Goal: Task Accomplishment & Management: Manage account settings

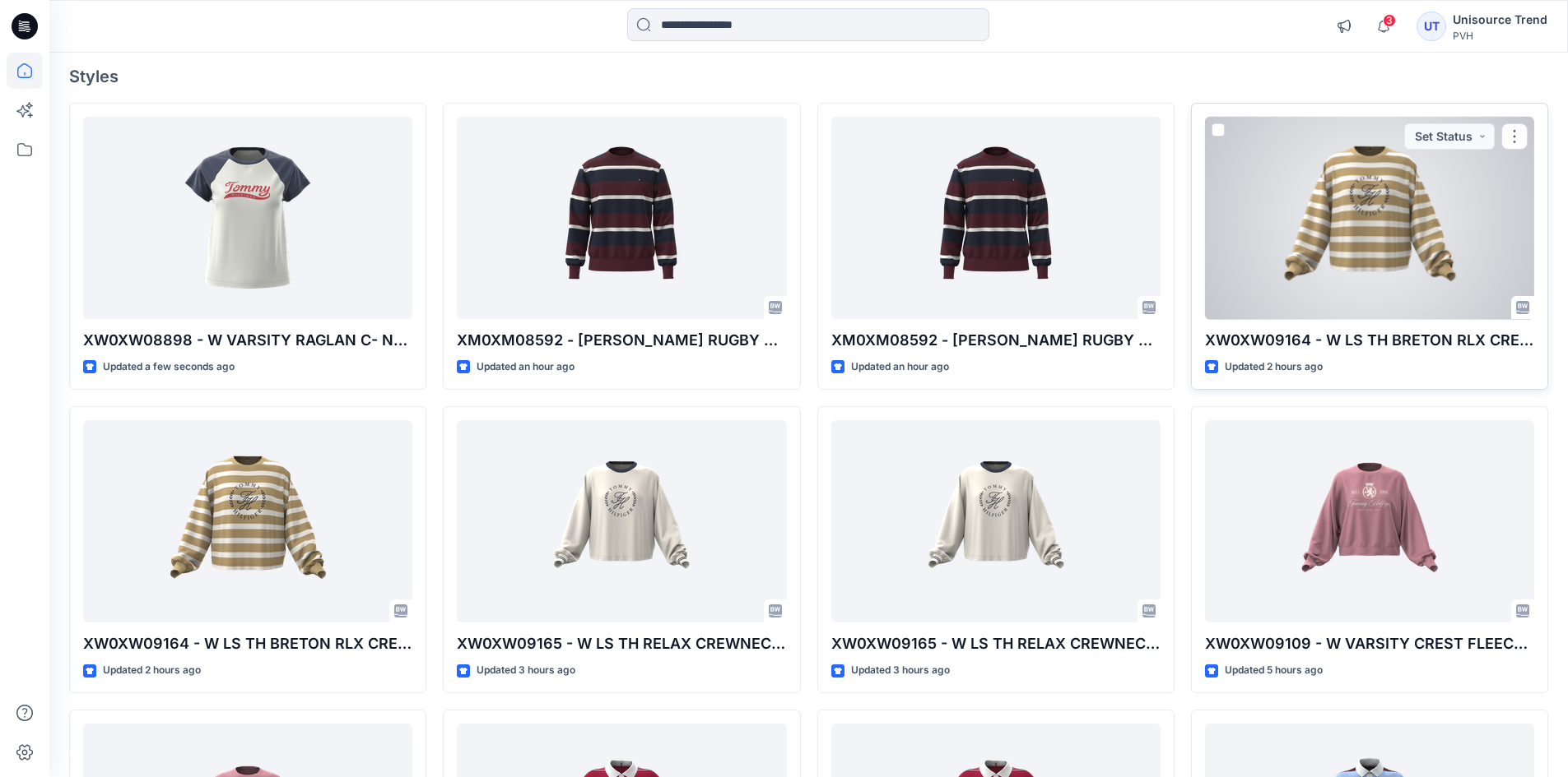
scroll to position [82, 0]
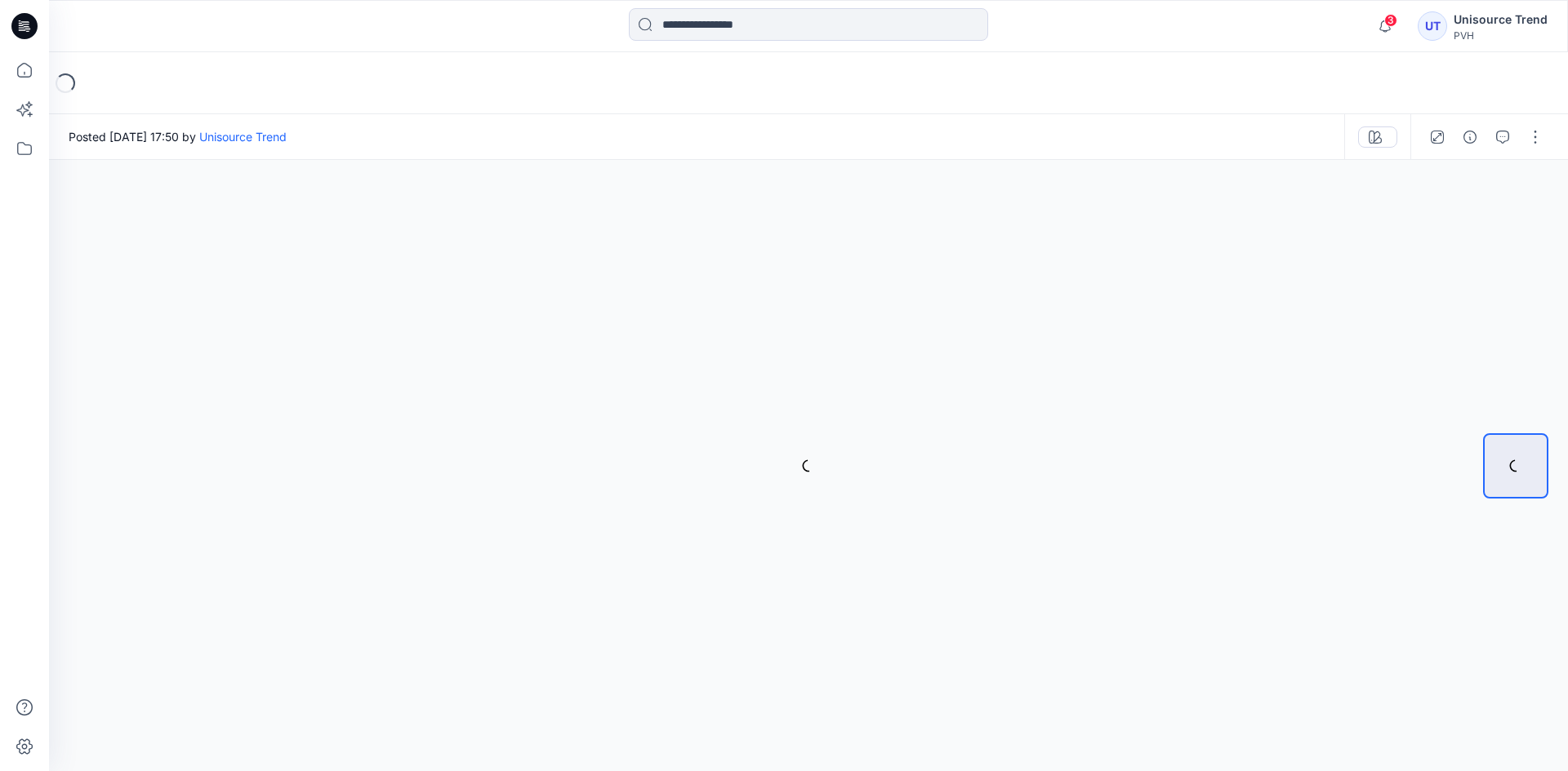
click at [1530, 139] on button "button" at bounding box center [1536, 137] width 26 height 26
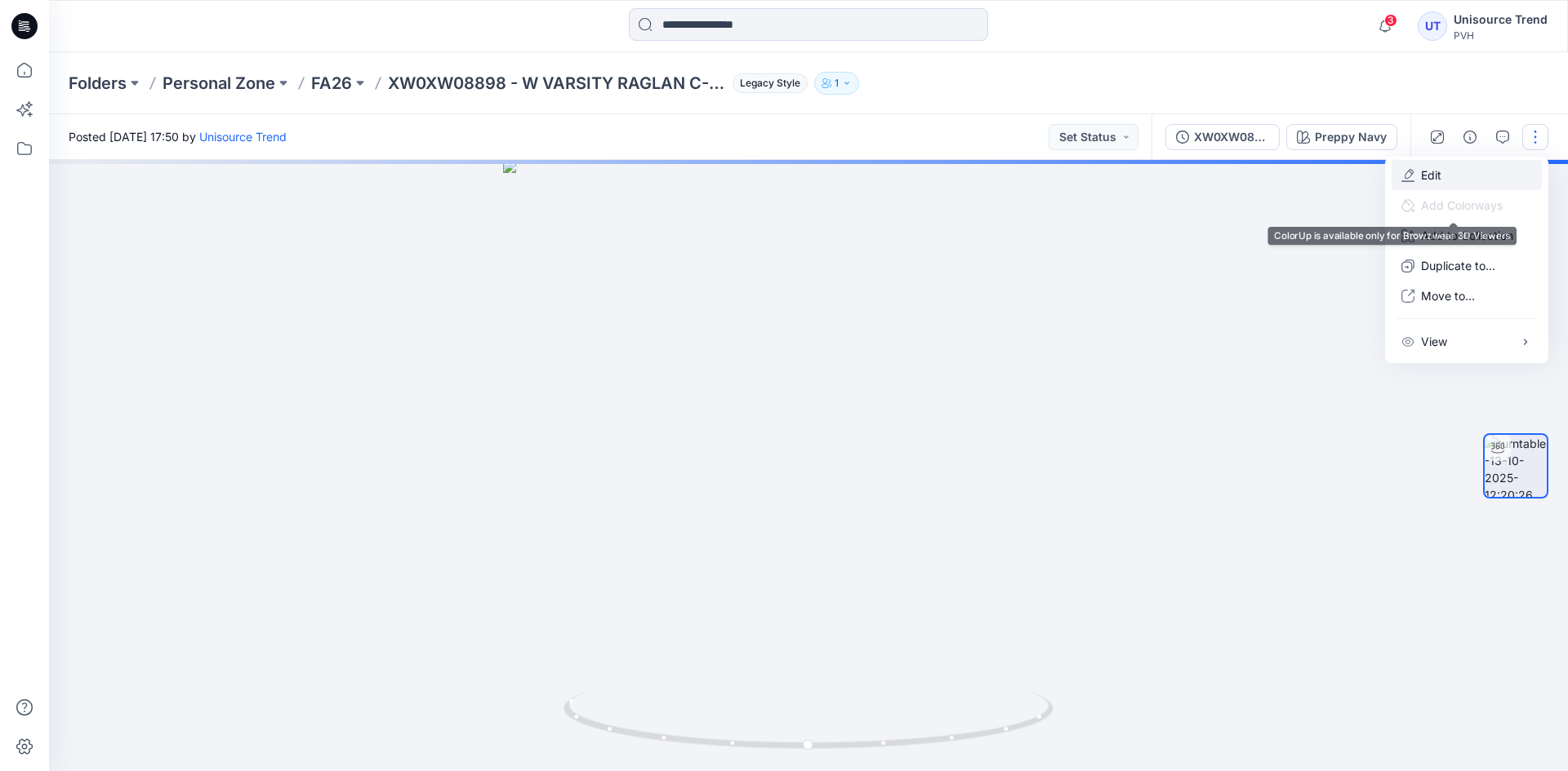
click at [1454, 176] on button "Edit" at bounding box center [1467, 175] width 150 height 31
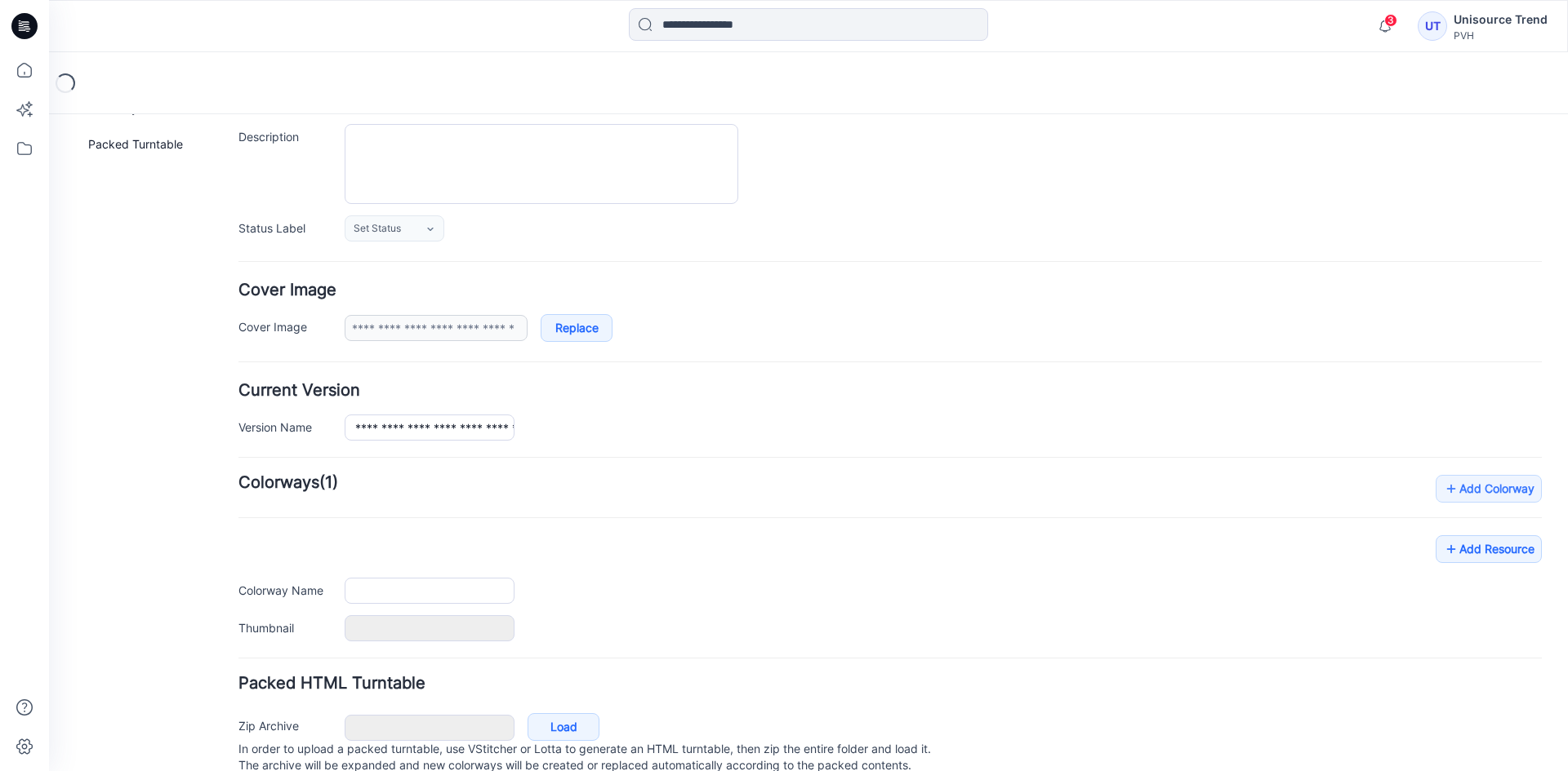
scroll to position [207, 0]
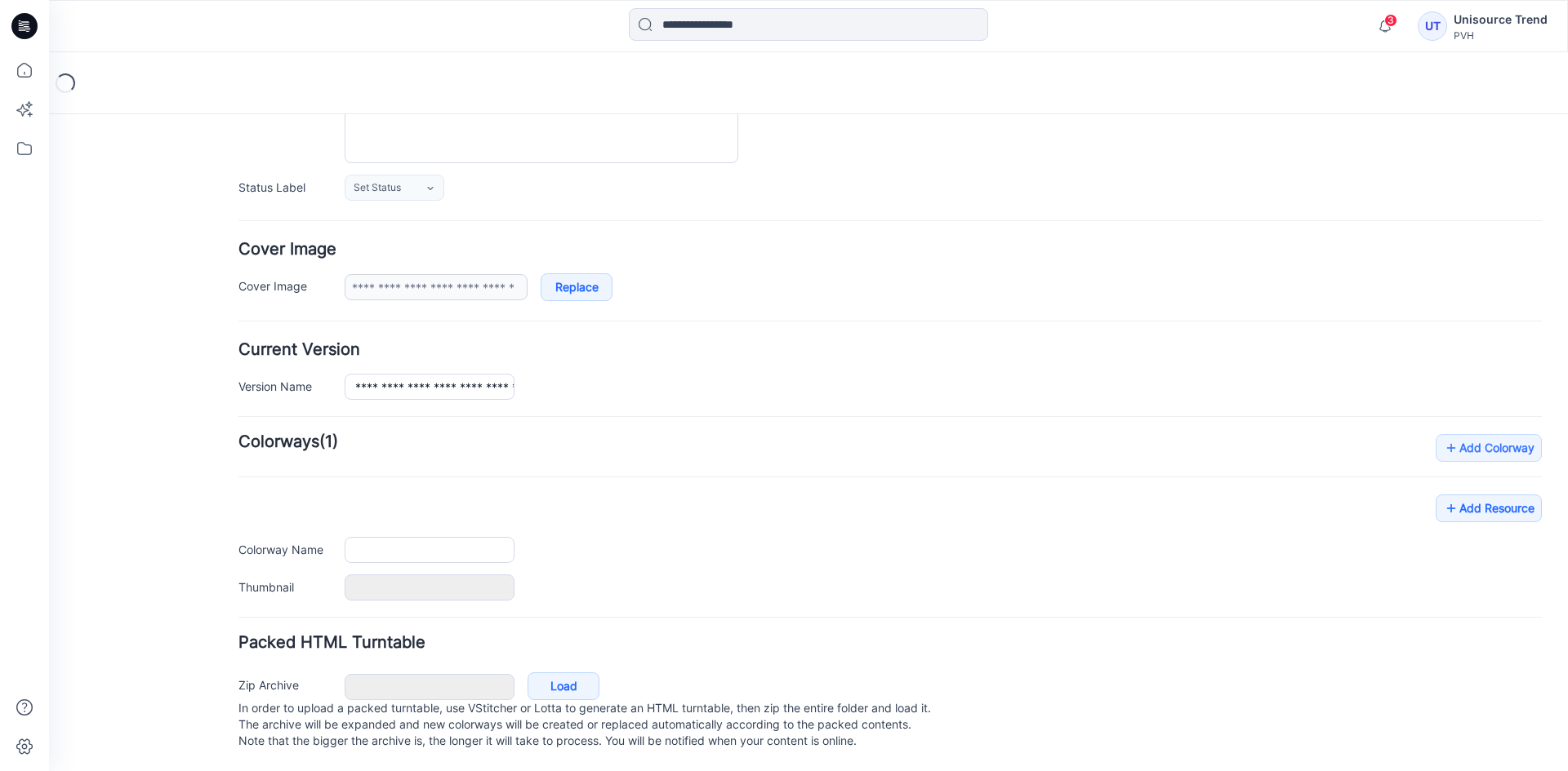
type input "**********"
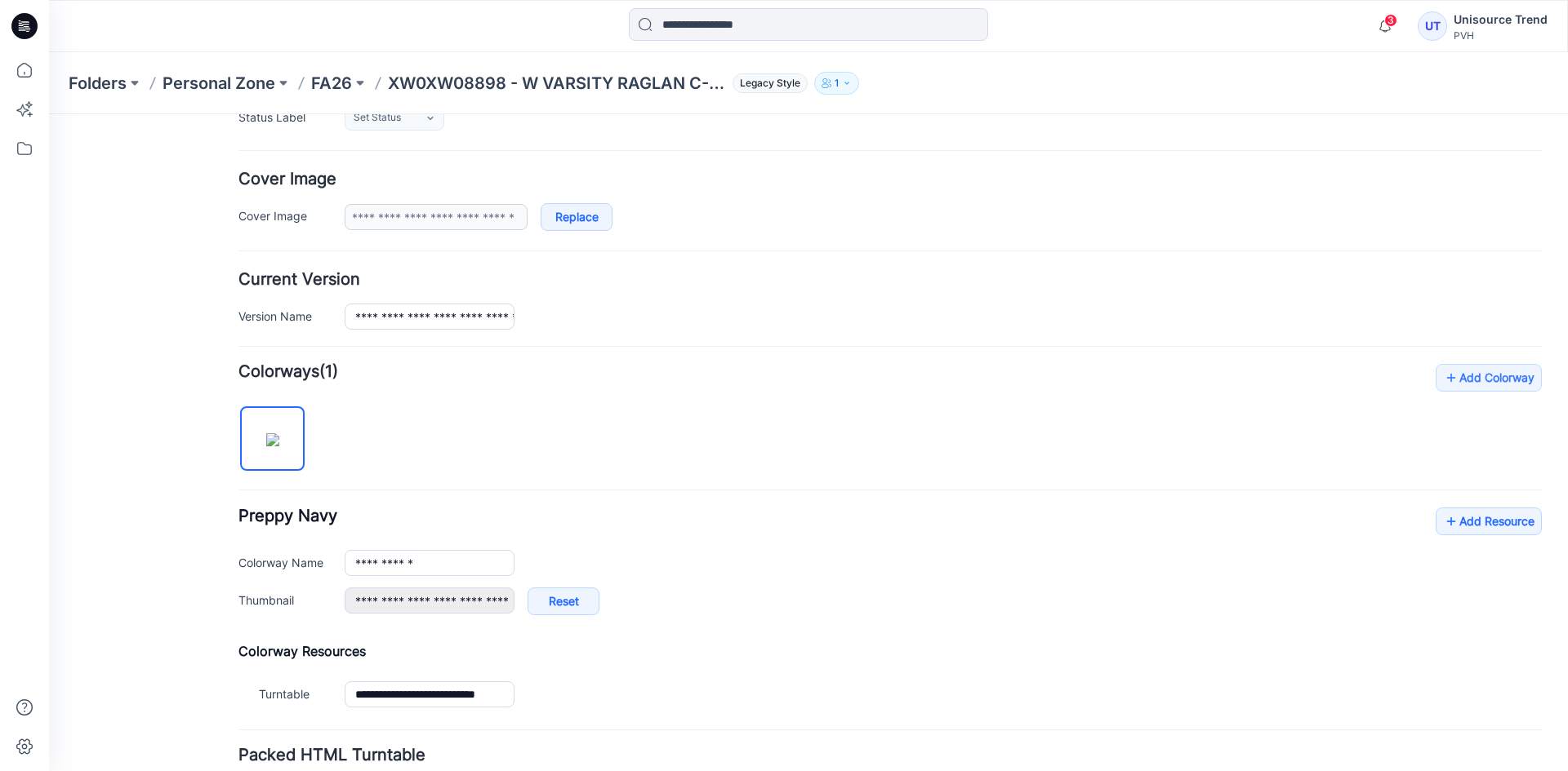
scroll to position [389, 0]
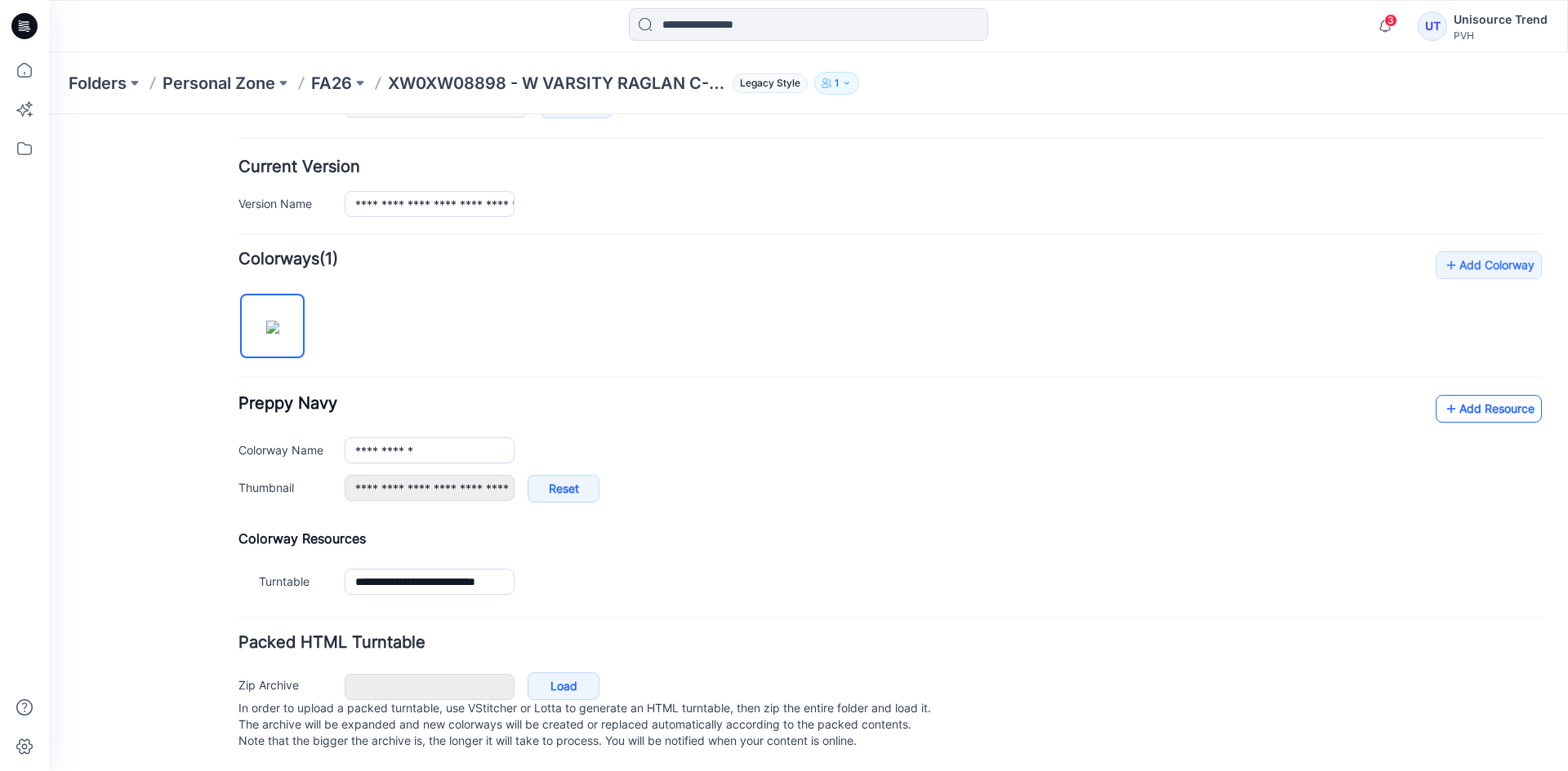
click at [1459, 402] on link "Add Resource" at bounding box center [1489, 409] width 107 height 28
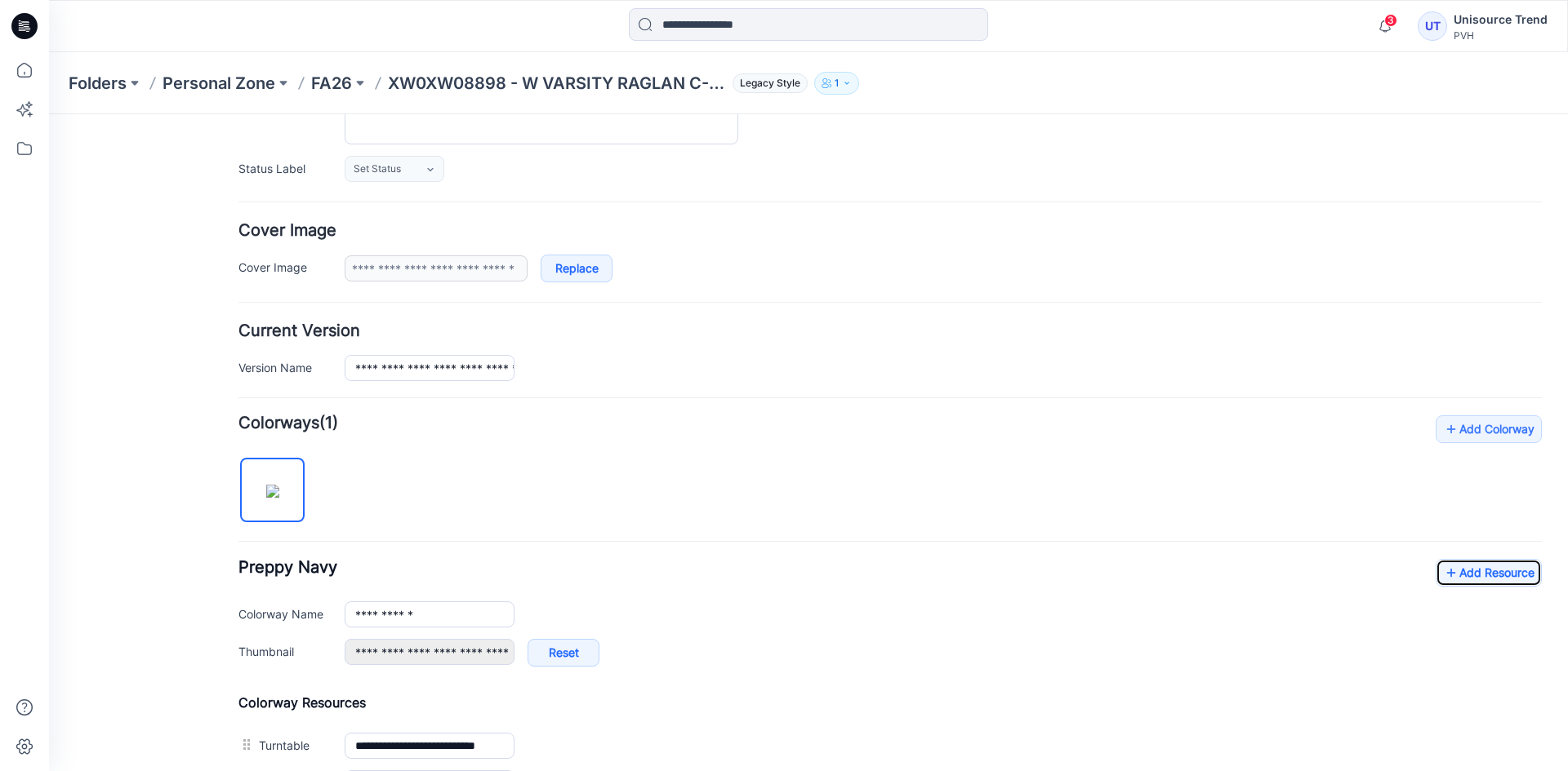
scroll to position [0, 0]
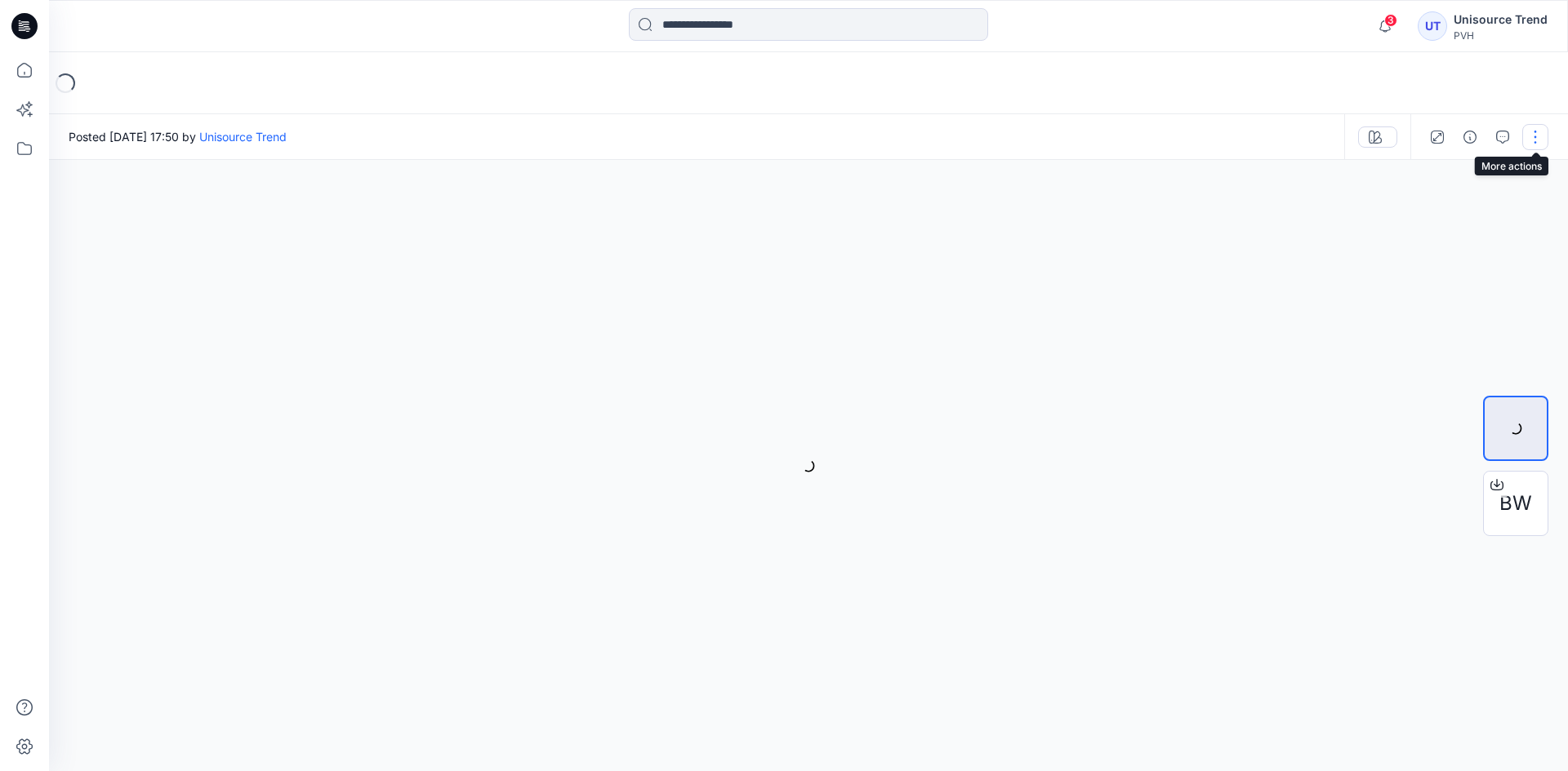
click at [1537, 136] on button "button" at bounding box center [1536, 137] width 26 height 26
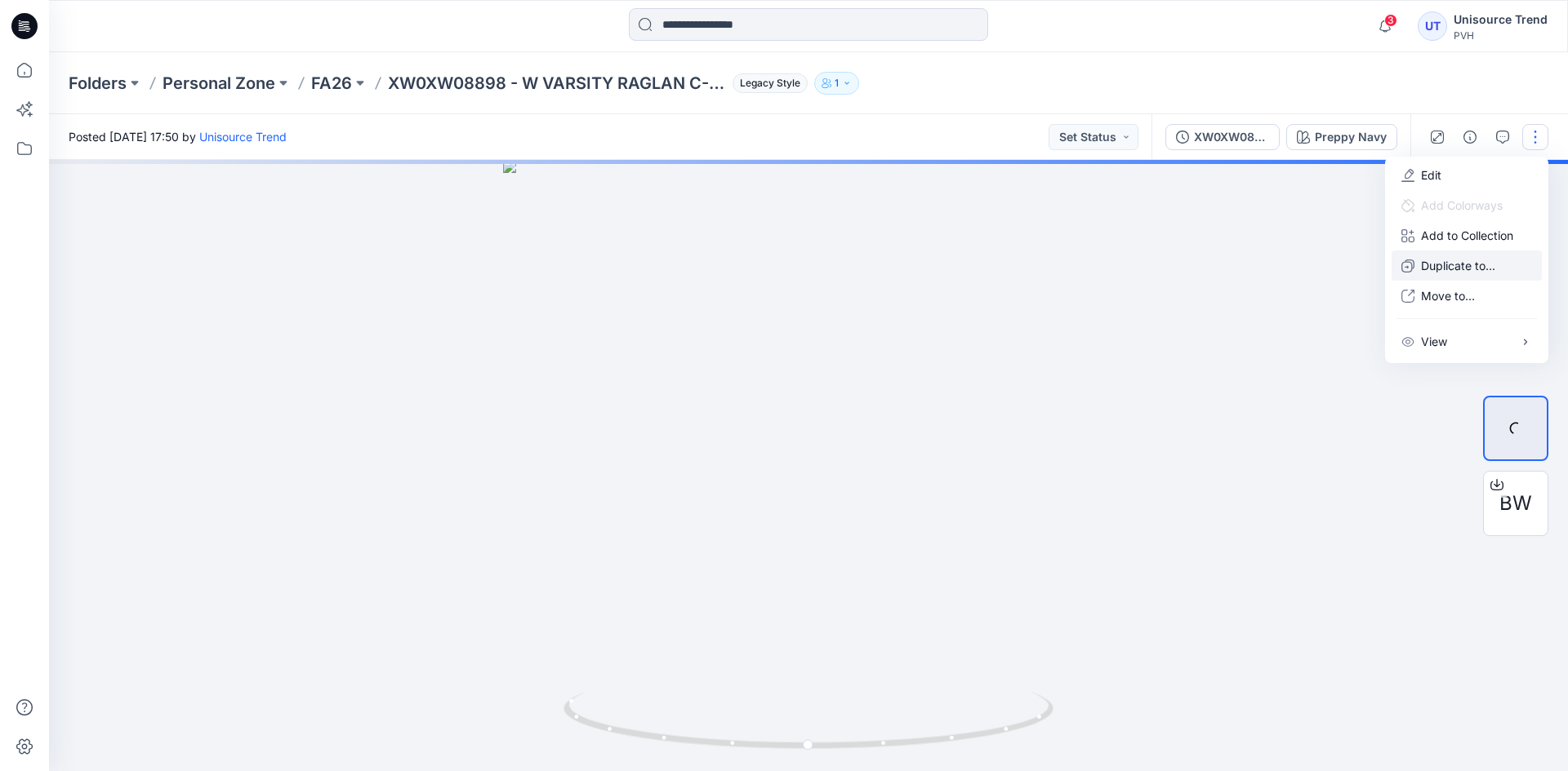
click at [1427, 270] on p "Duplicate to..." at bounding box center [1458, 265] width 74 height 17
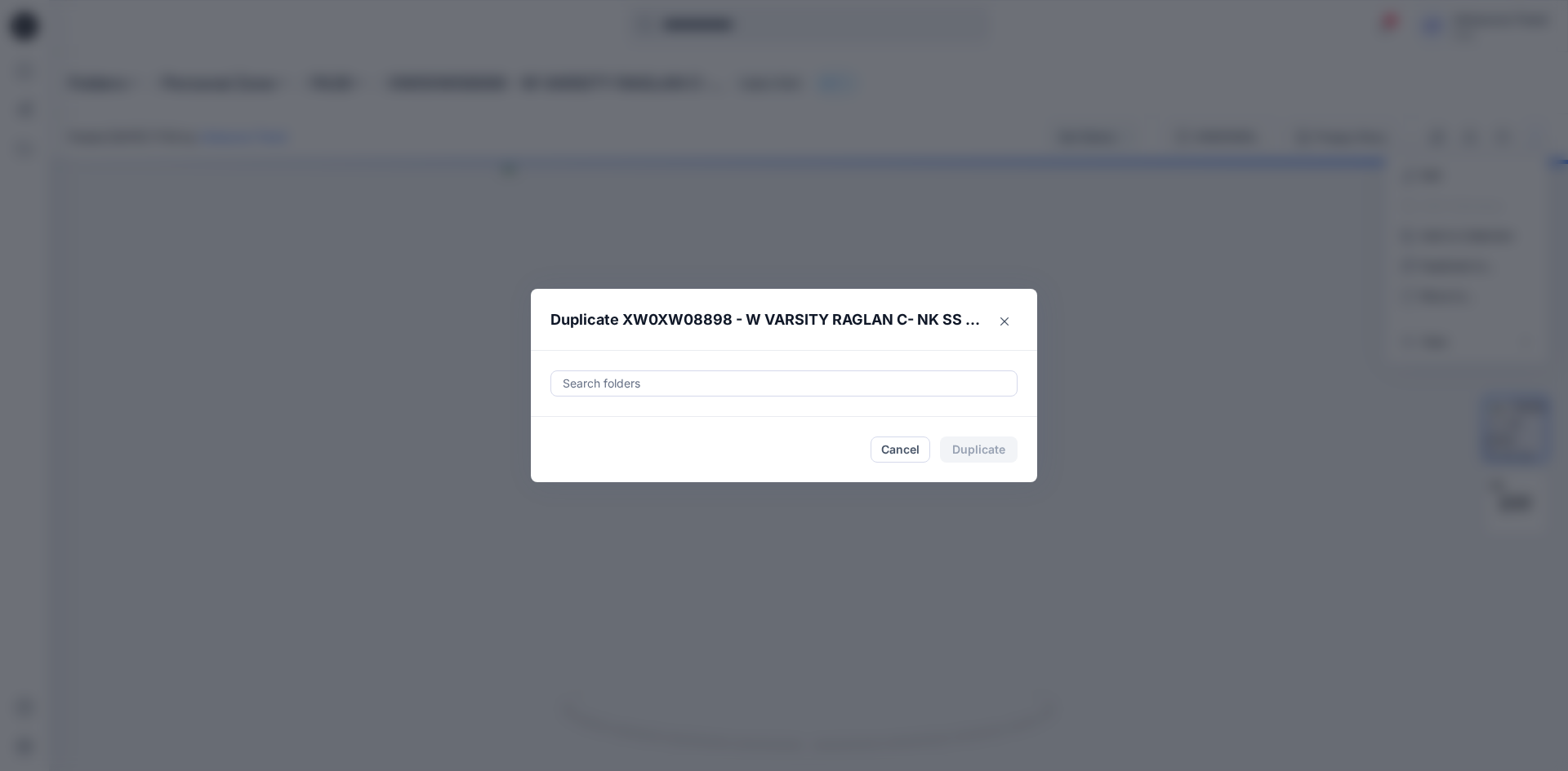
click at [907, 374] on div at bounding box center [784, 383] width 446 height 19
click at [571, 419] on div at bounding box center [575, 424] width 13 height 13
type input "********"
click at [543, 462] on footer "Cancel Duplicate" at bounding box center [784, 450] width 507 height 65
click at [1012, 451] on button "Duplicate" at bounding box center [978, 450] width 78 height 26
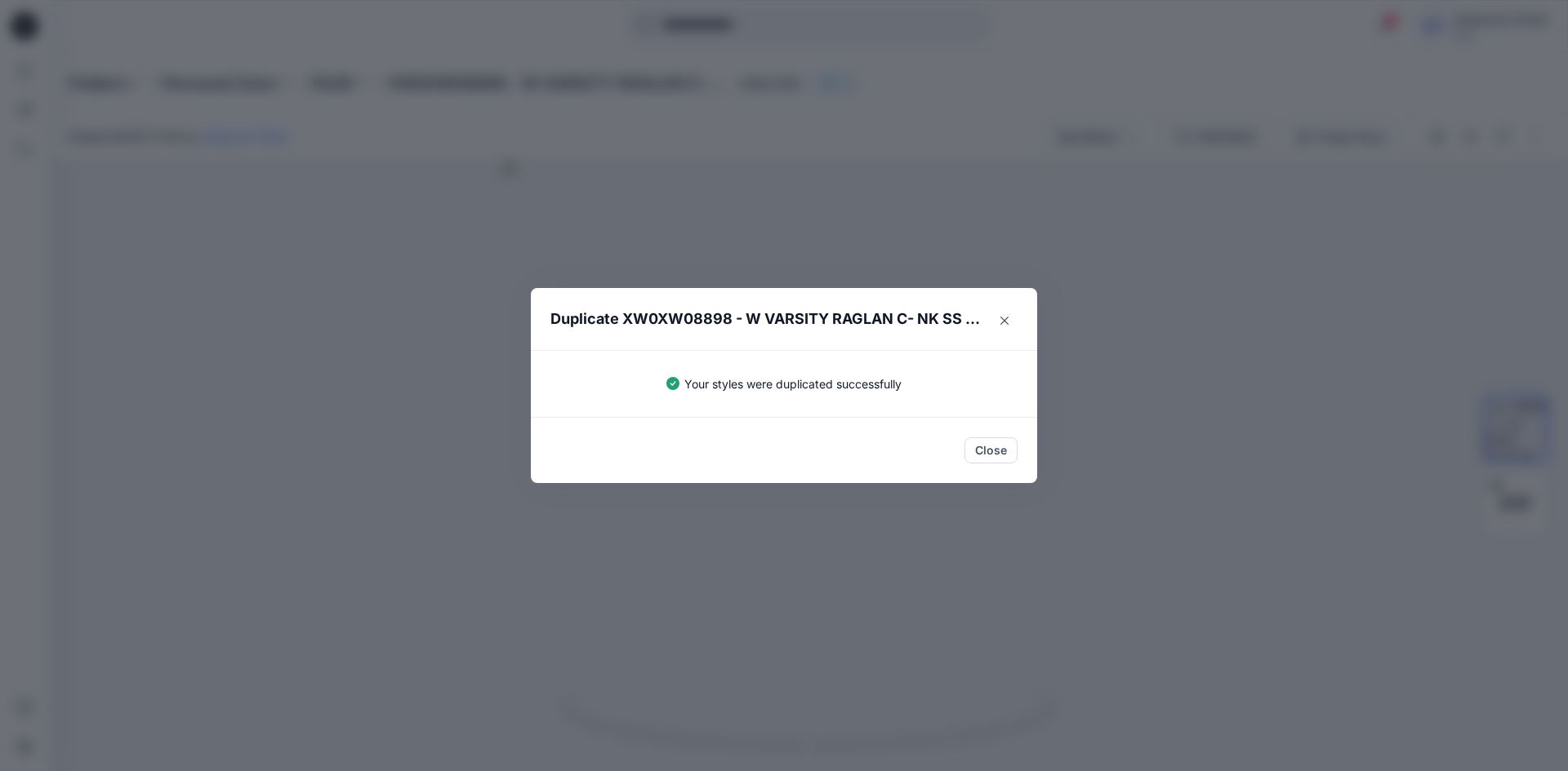
click at [996, 455] on button "Close" at bounding box center [991, 451] width 53 height 26
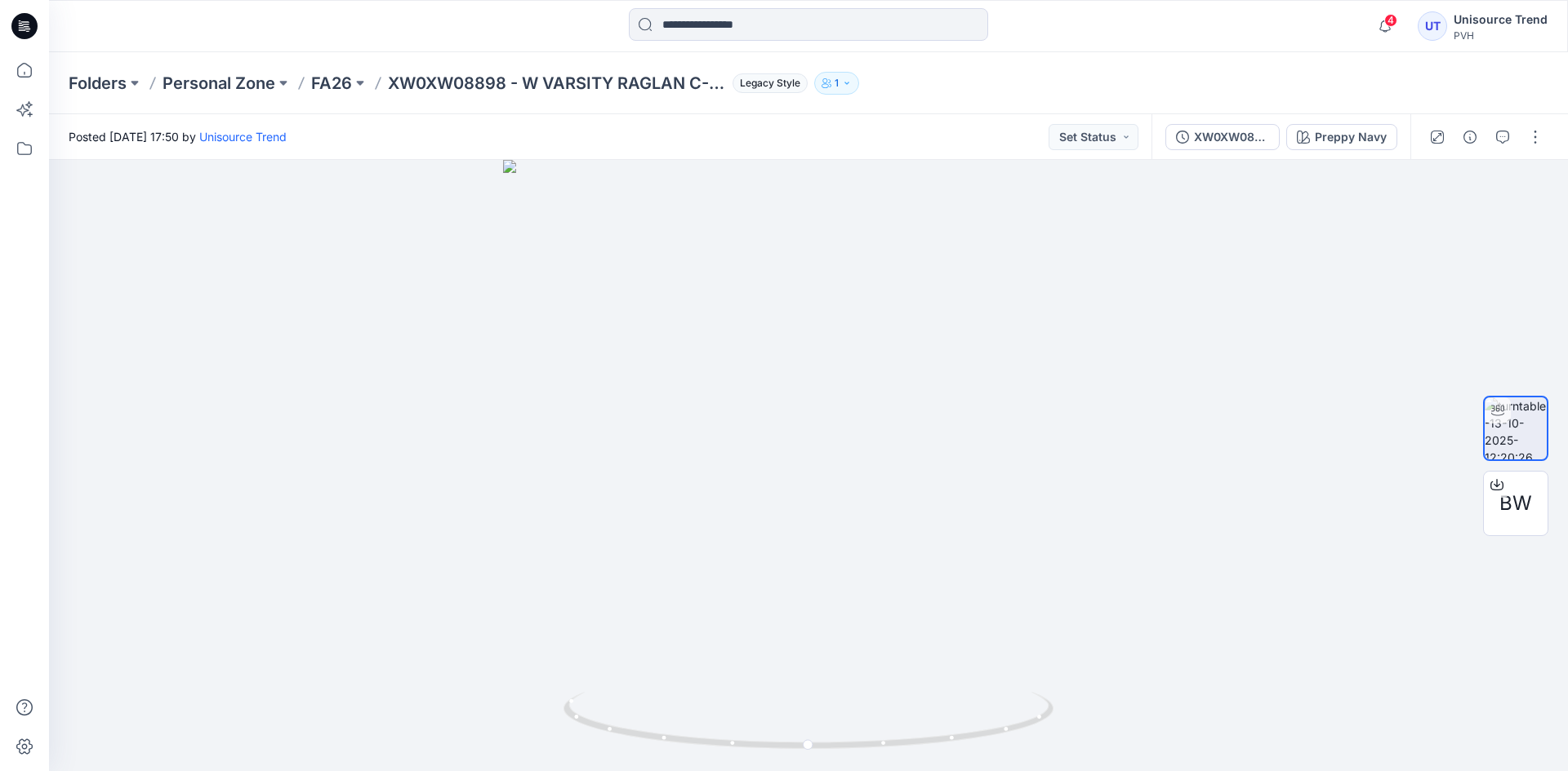
click at [16, 13] on icon at bounding box center [24, 26] width 26 height 52
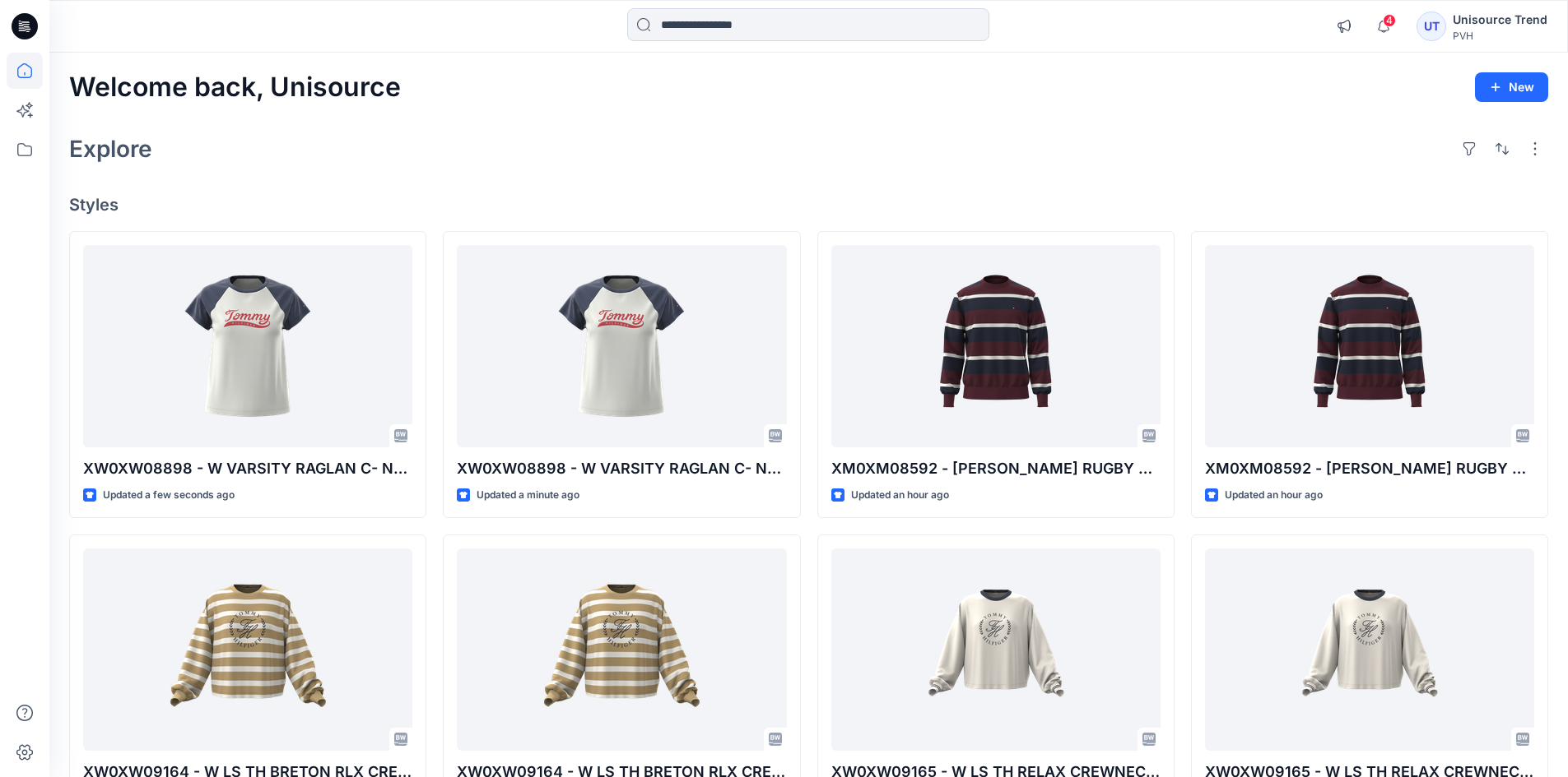
click at [1395, 53] on div "Welcome back, Unisource New Explore Styles XW0XW08898 - W VARSITY RAGLAN C- NK …" at bounding box center [808, 628] width 1519 height 1152
click at [1382, 22] on icon "button" at bounding box center [1384, 26] width 32 height 33
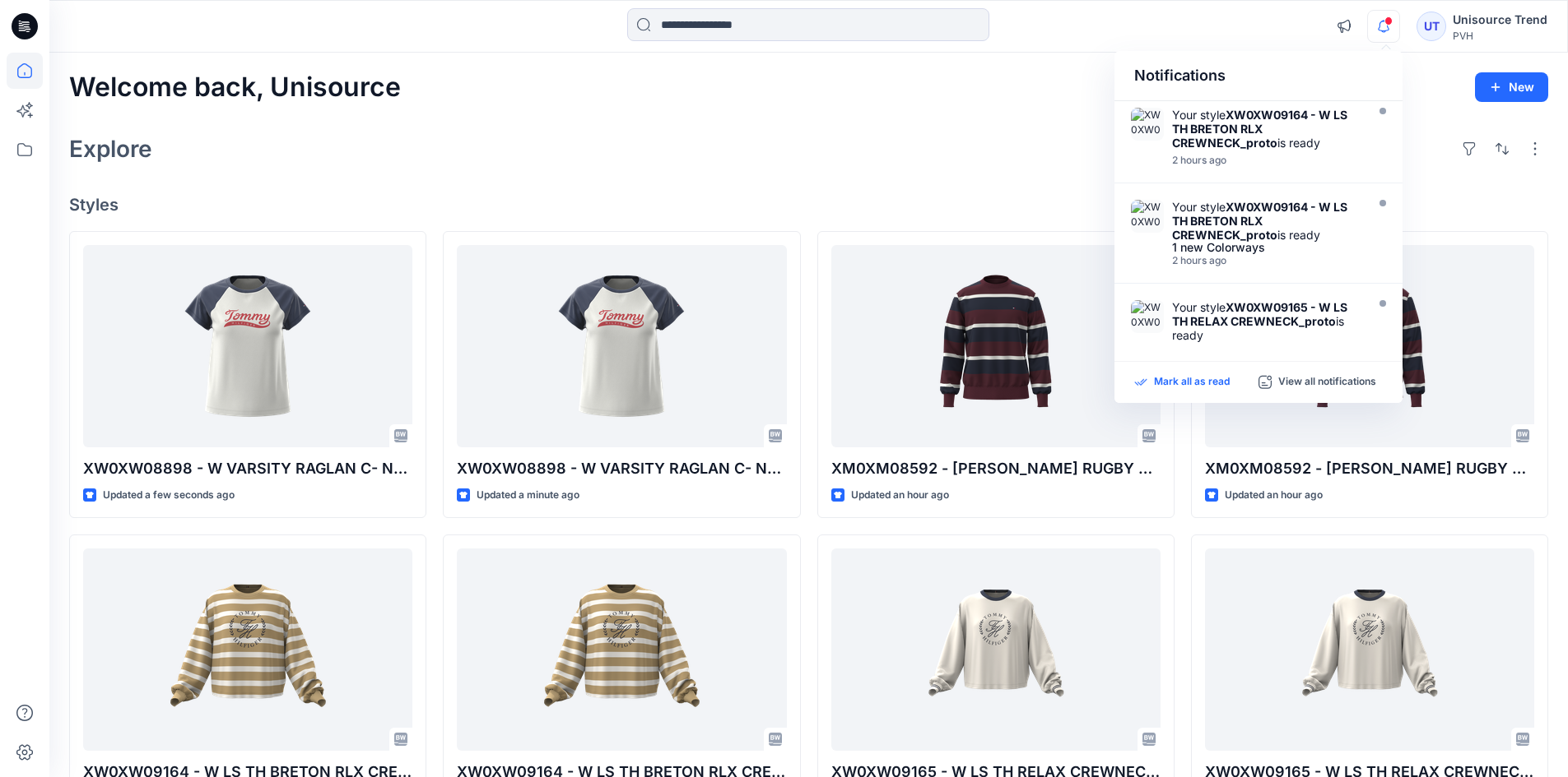
scroll to position [411, 0]
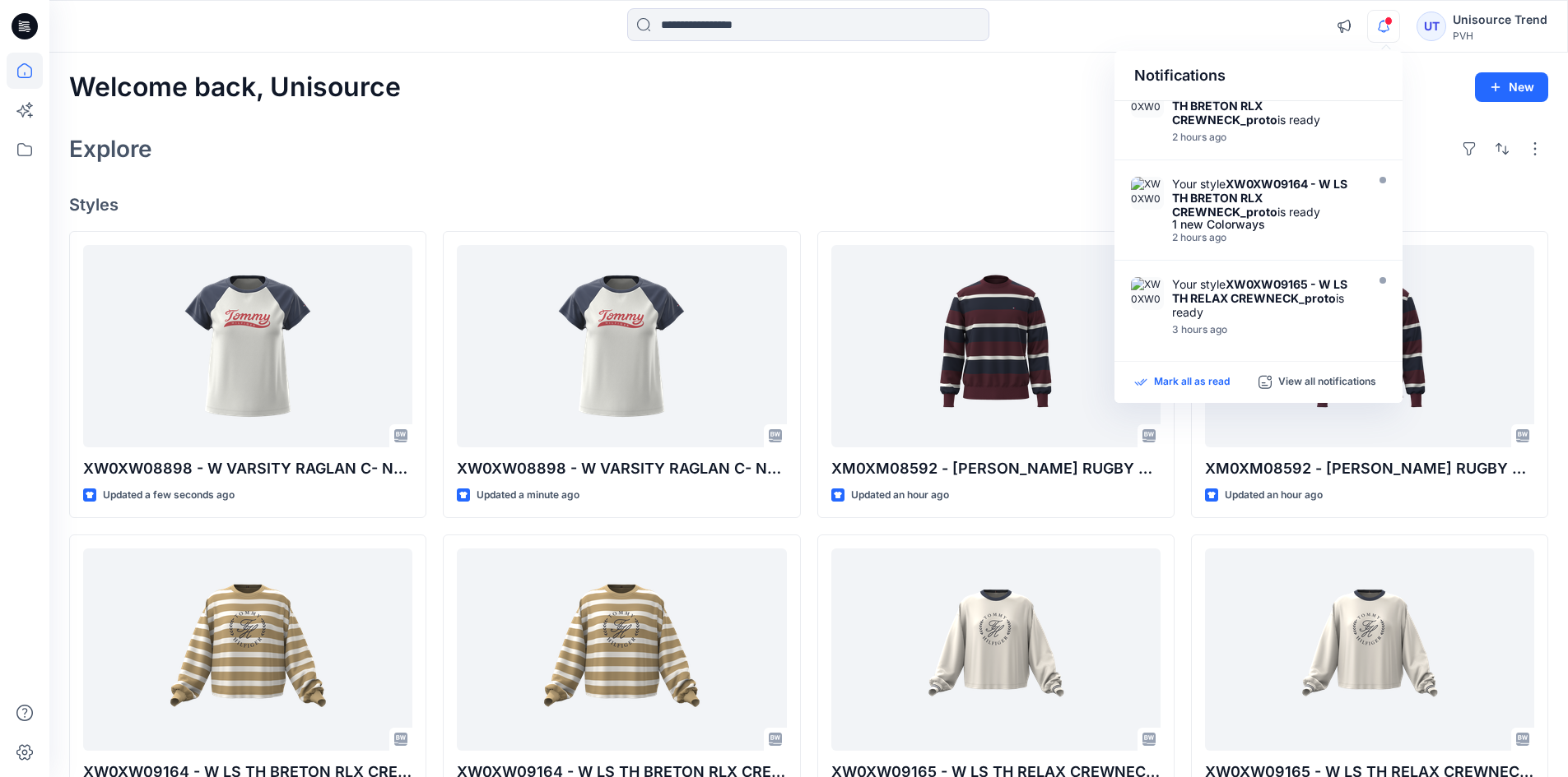
click at [1218, 385] on p "Mark all as read" at bounding box center [1192, 382] width 76 height 15
click at [919, 130] on div "Explore" at bounding box center [809, 149] width 1479 height 40
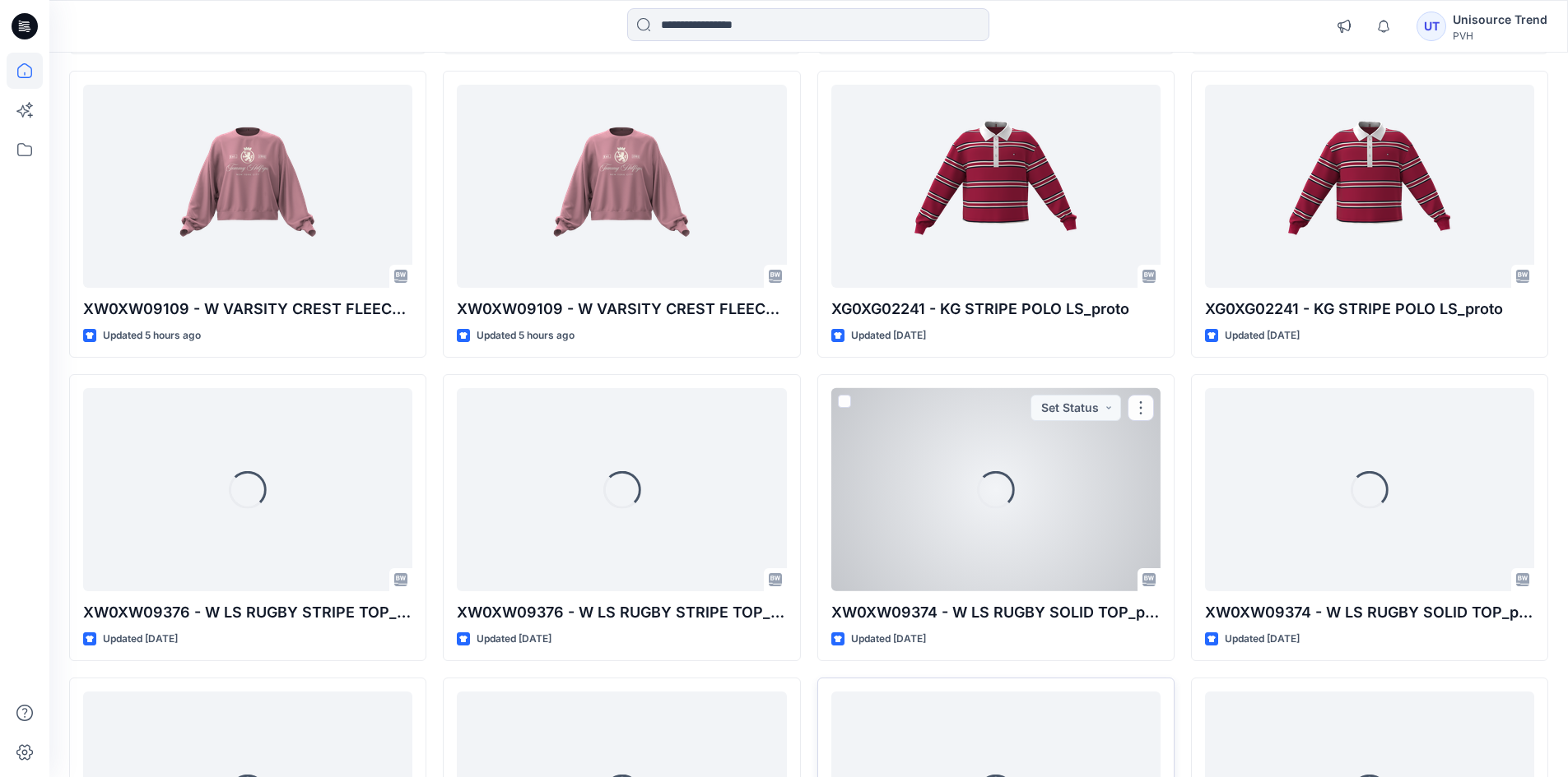
scroll to position [1168, 0]
